Goal: Information Seeking & Learning: Learn about a topic

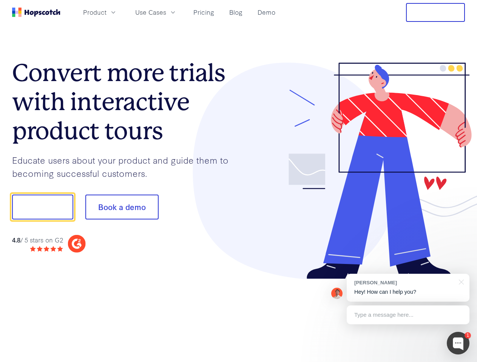
click at [239, 181] on div at bounding box center [352, 171] width 226 height 217
click at [106, 12] on span "Product" at bounding box center [94, 12] width 23 height 9
click at [166, 12] on span "Use Cases" at bounding box center [150, 12] width 31 height 9
click at [435, 12] on button "Free Trial" at bounding box center [435, 12] width 59 height 19
click at [42, 207] on button "Show me!" at bounding box center [42, 207] width 61 height 25
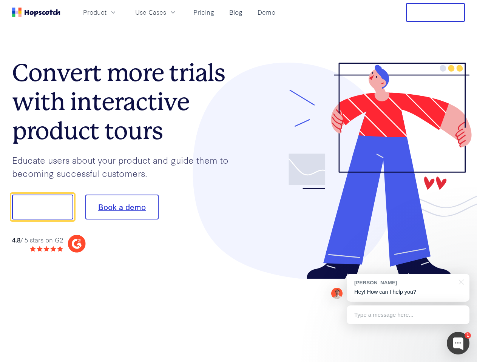
click at [122, 207] on button "Book a demo" at bounding box center [121, 207] width 73 height 25
click at [458, 344] on div at bounding box center [458, 343] width 23 height 23
click at [408, 288] on div "[PERSON_NAME] Hey! How can I help you?" at bounding box center [408, 288] width 123 height 28
click at [460, 282] on div at bounding box center [399, 257] width 142 height 151
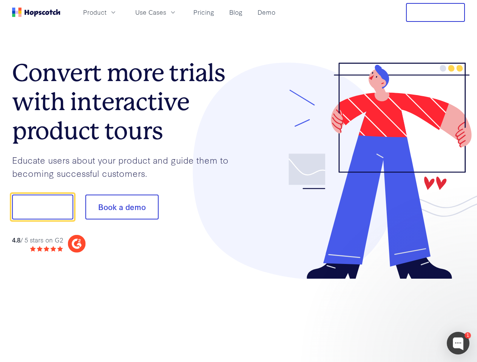
click at [408, 315] on div at bounding box center [399, 257] width 142 height 151
